Goal: Check status: Check status

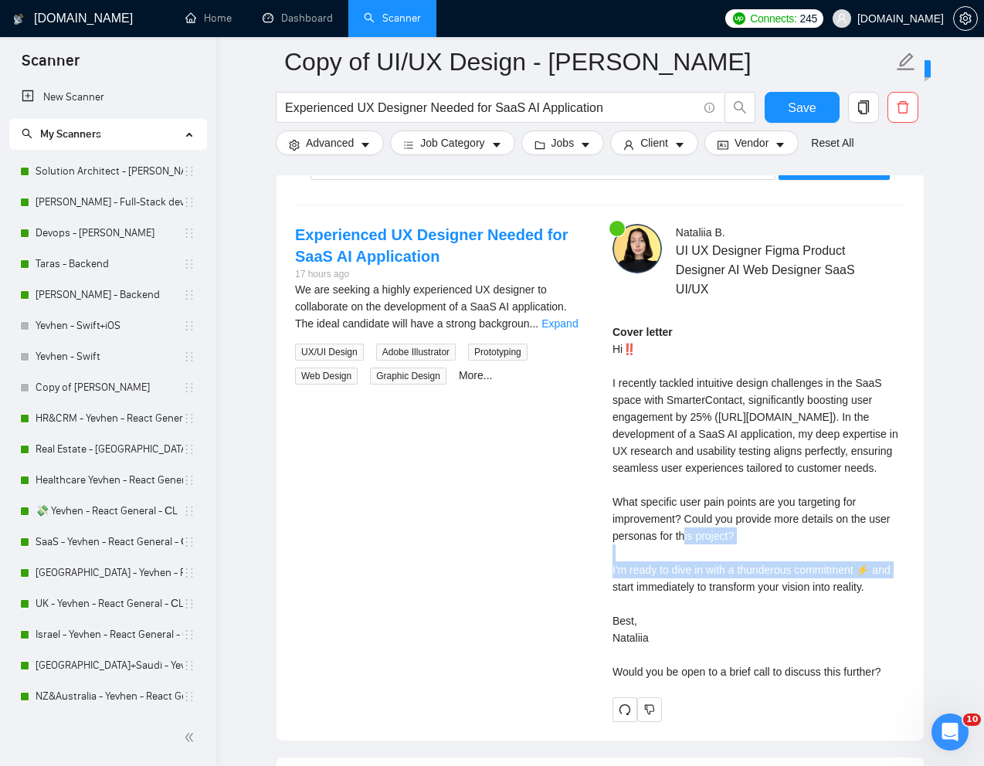
scroll to position [187, 0]
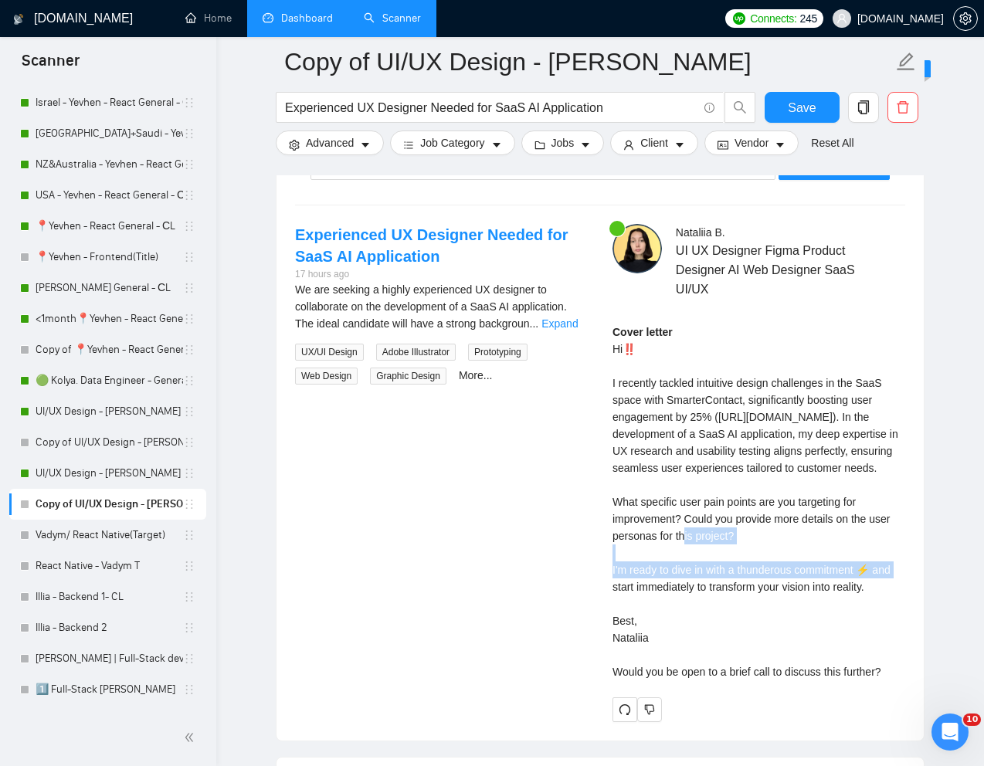
click at [294, 12] on link "Dashboard" at bounding box center [298, 18] width 70 height 13
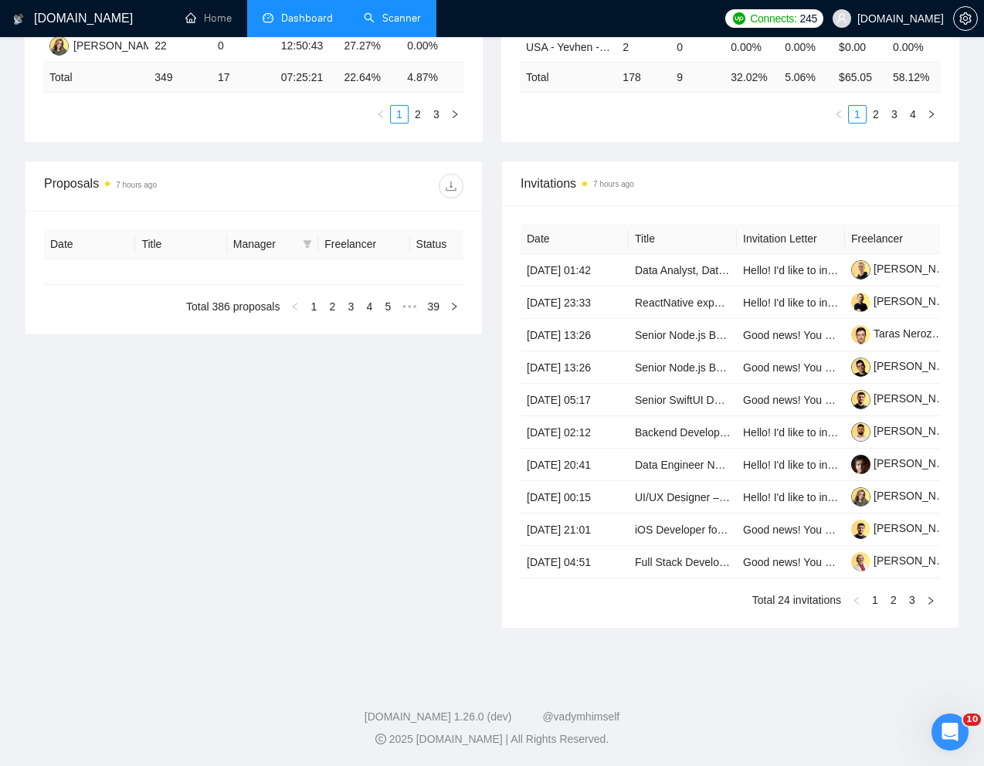
type input "[DATE]"
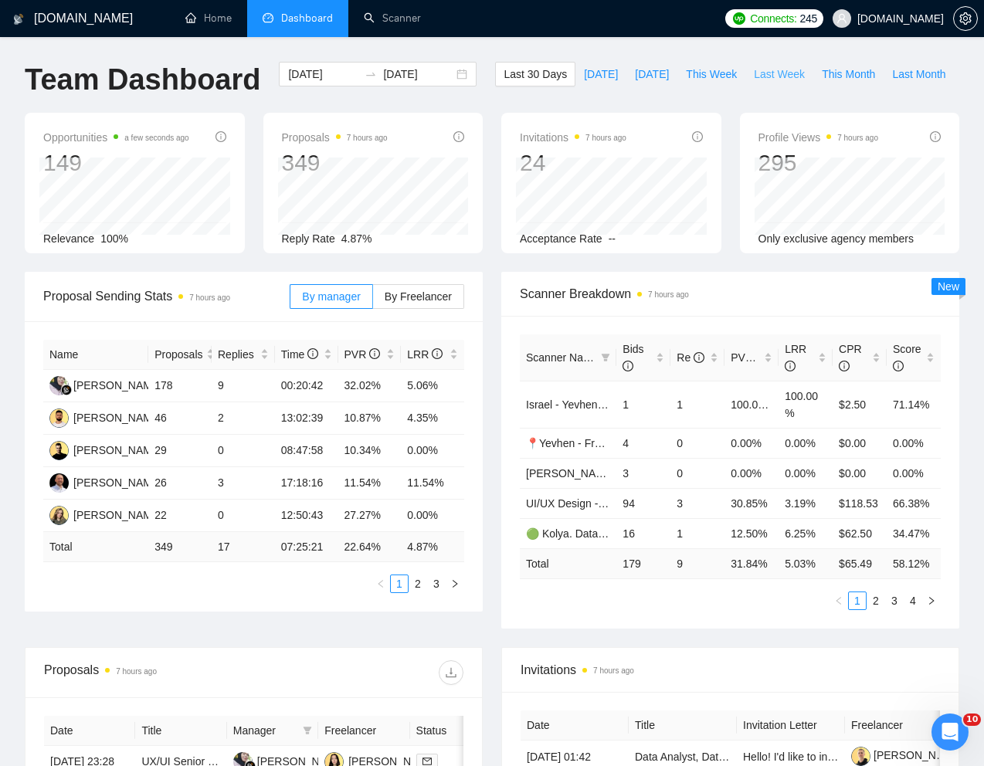
click at [754, 83] on span "Last Week" at bounding box center [779, 74] width 51 height 17
type input "[DATE]"
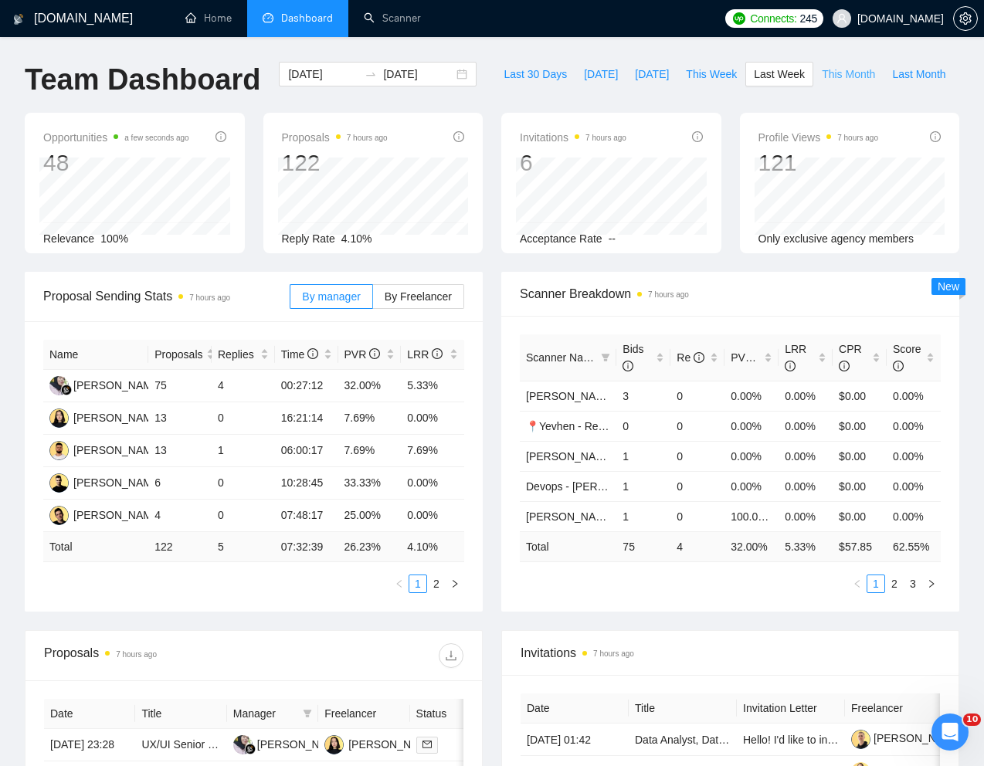
click at [822, 83] on span "This Month" at bounding box center [848, 74] width 53 height 17
type input "[DATE]"
click at [892, 83] on span "Last Month" at bounding box center [918, 74] width 53 height 17
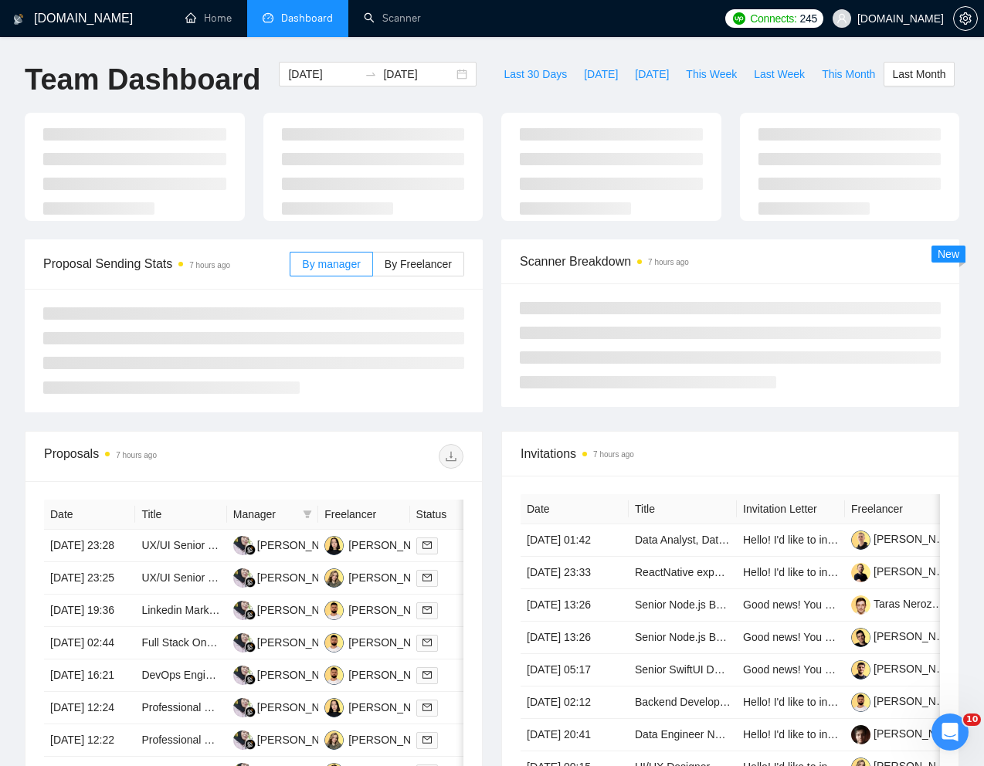
type input "[DATE]"
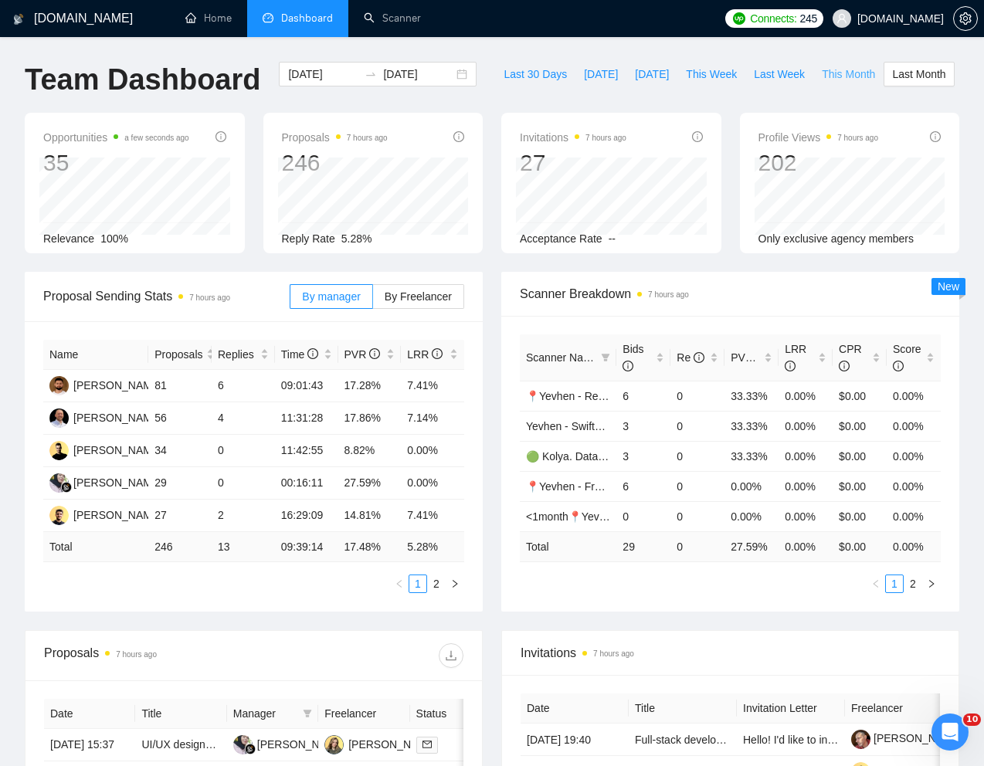
click at [822, 83] on span "This Month" at bounding box center [848, 74] width 53 height 17
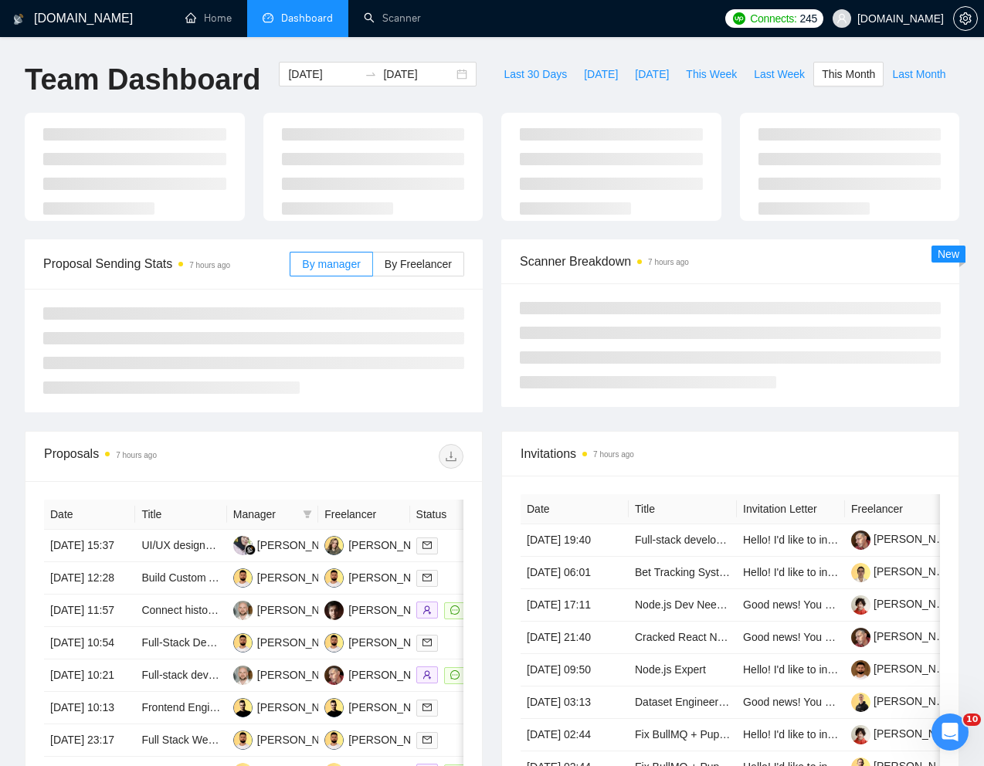
type input "[DATE]"
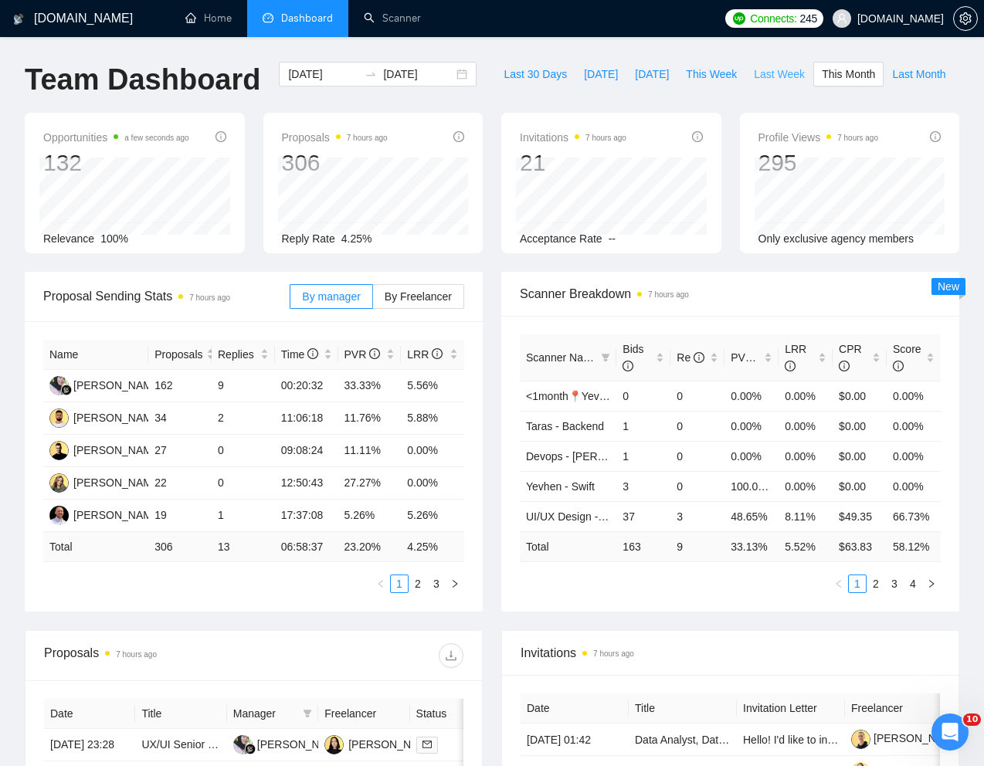
click at [754, 83] on span "Last Week" at bounding box center [779, 74] width 51 height 17
type input "[DATE]"
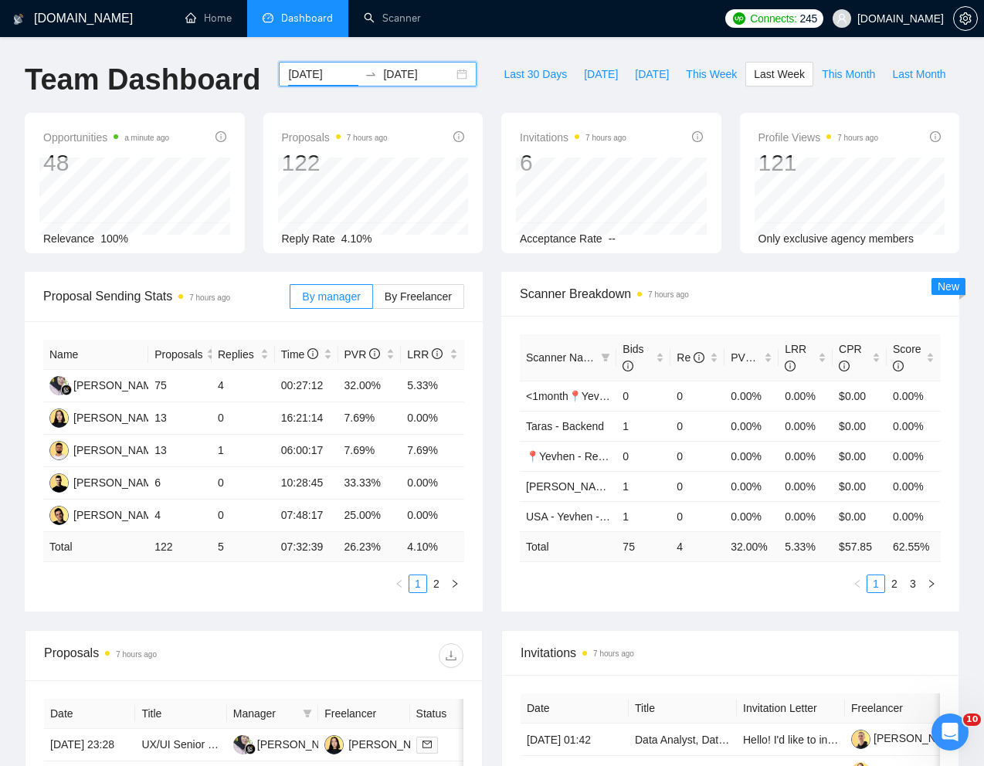
click at [290, 74] on input "[DATE]" at bounding box center [323, 74] width 70 height 17
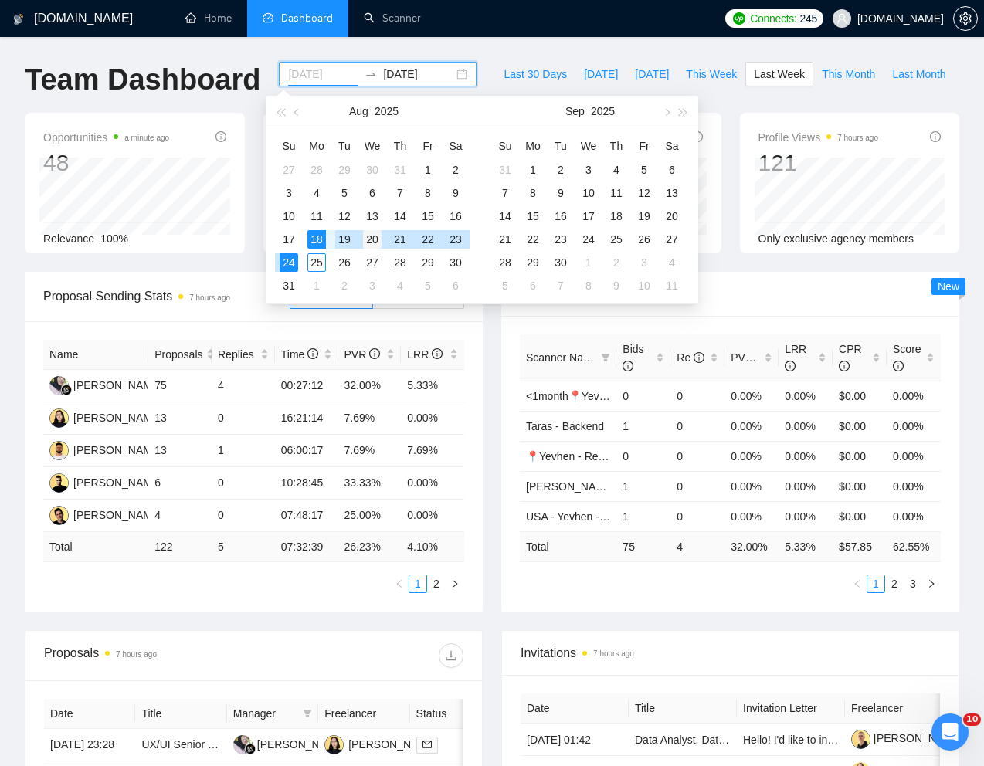
type input "[DATE]"
click at [373, 240] on div "20" at bounding box center [372, 239] width 19 height 19
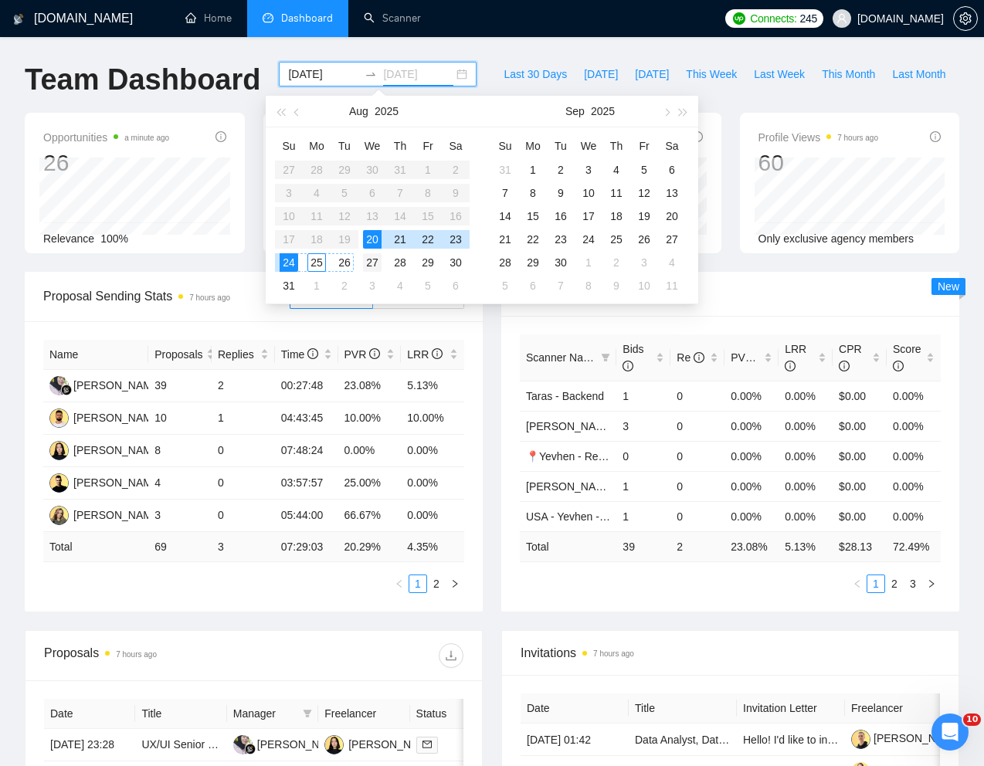
type input "[DATE]"
click at [366, 260] on div "27" at bounding box center [372, 262] width 19 height 19
